Goal: Information Seeking & Learning: Learn about a topic

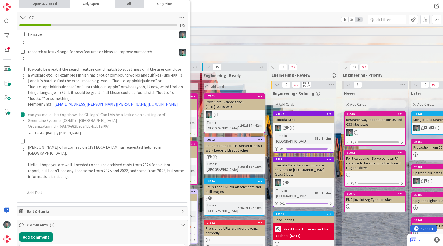
scroll to position [152, 0]
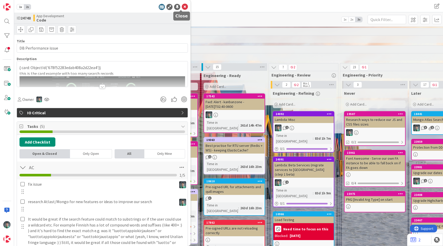
click at [182, 7] on icon at bounding box center [185, 7] width 6 height 6
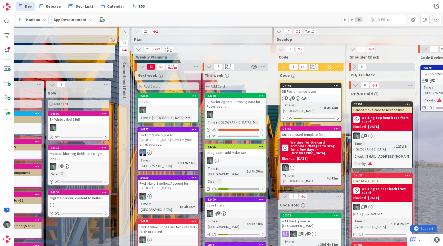
scroll to position [0, 433]
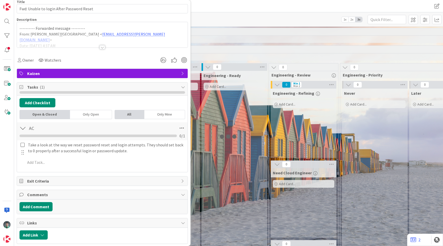
scroll to position [56, 0]
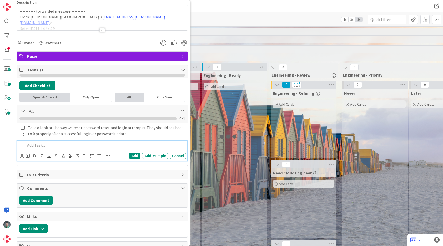
click at [56, 145] on p at bounding box center [104, 145] width 159 height 6
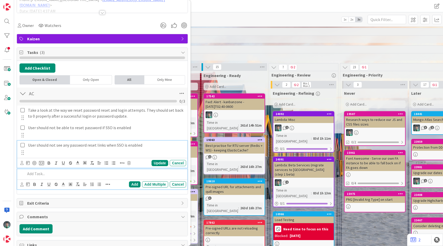
scroll to position [85, 0]
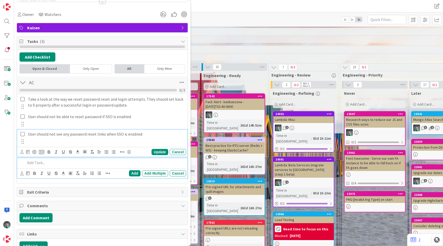
click at [140, 143] on div "User should not see any password reset links when SSO is enabled" at bounding box center [102, 138] width 167 height 16
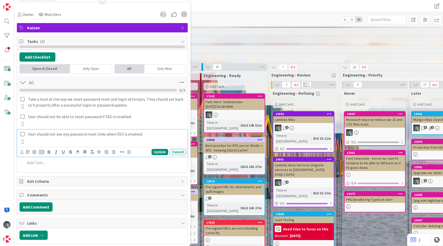
click at [140, 143] on div "User should not see any password reset links when SSO is enabled" at bounding box center [102, 138] width 167 height 16
click at [148, 134] on p "User should not see any password reset links when SSO is enabled" at bounding box center [106, 134] width 156 height 6
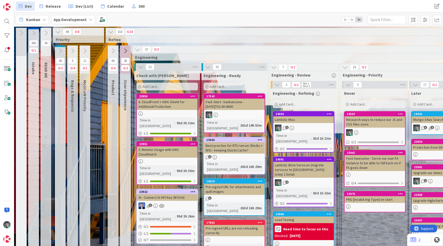
scroll to position [0, 433]
